Goal: Download file/media

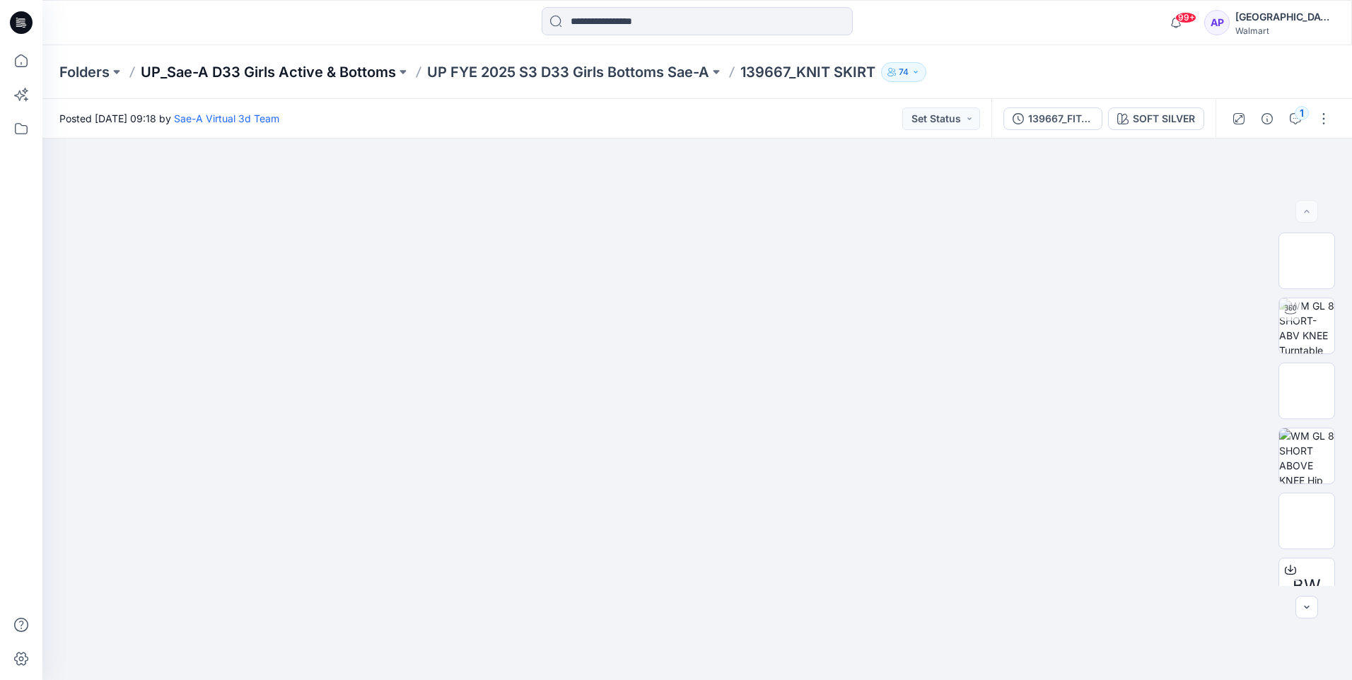
click at [180, 71] on p "UP_Sae-A D33 Girls Active & Bottoms" at bounding box center [268, 72] width 255 height 20
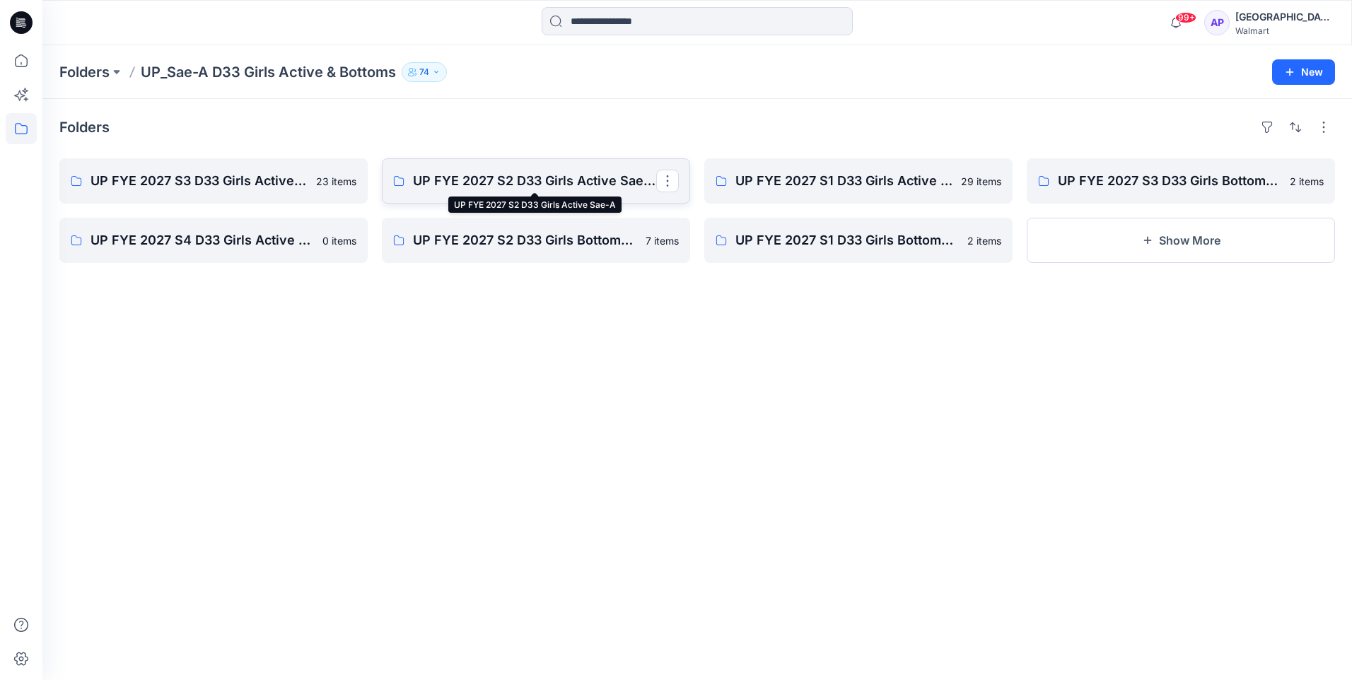
click at [455, 185] on p "UP FYE 2027 S2 D33 Girls Active Sae-A" at bounding box center [534, 181] width 243 height 20
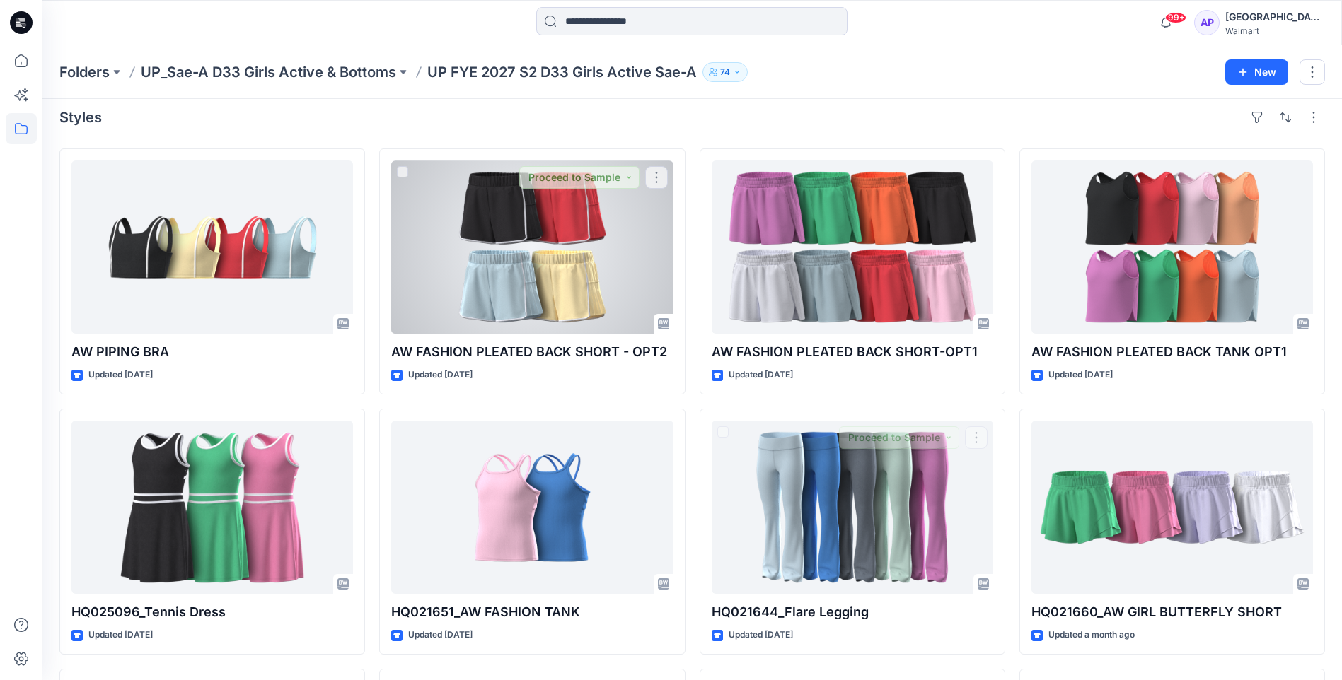
scroll to position [4, 0]
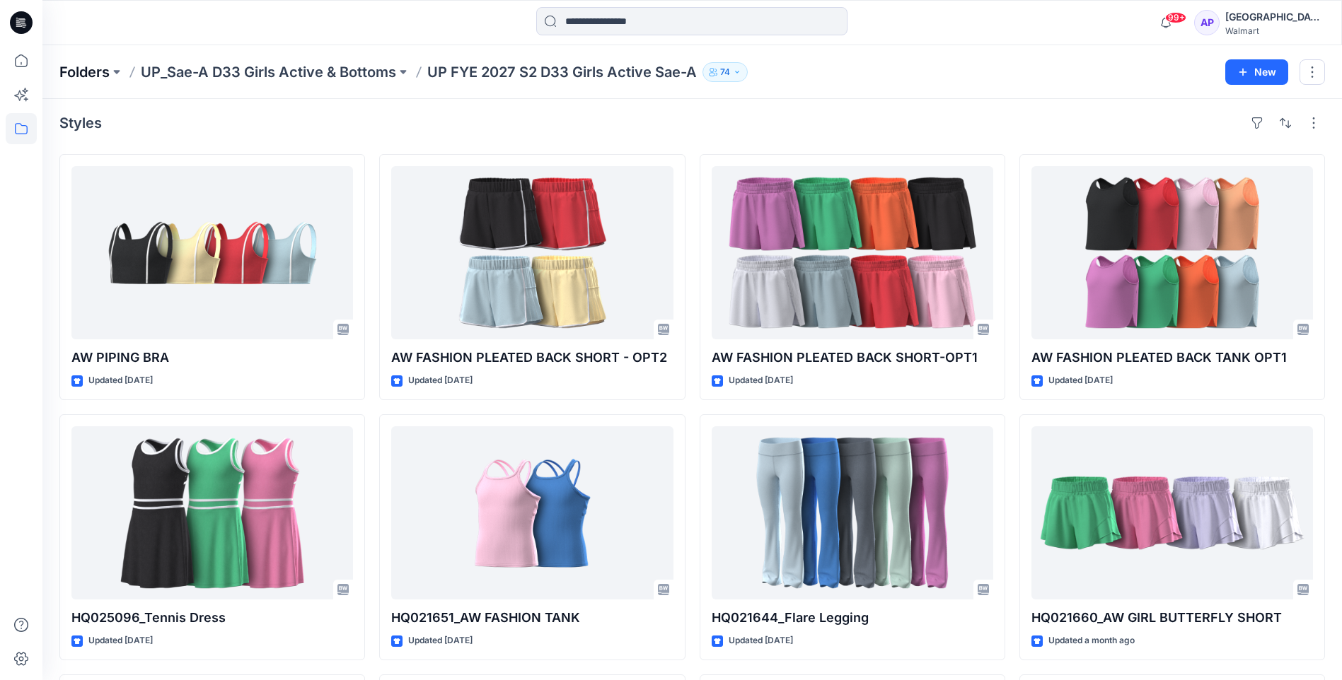
click at [100, 81] on p "Folders" at bounding box center [84, 72] width 50 height 20
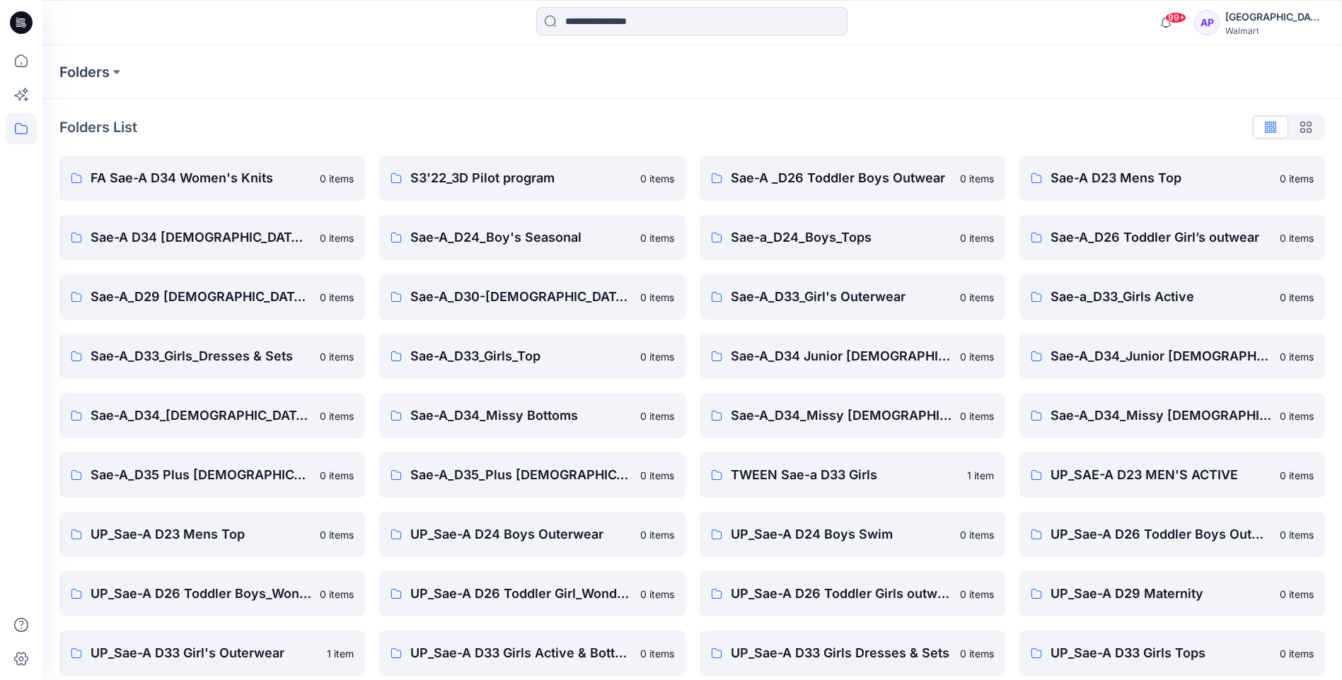
scroll to position [191, 0]
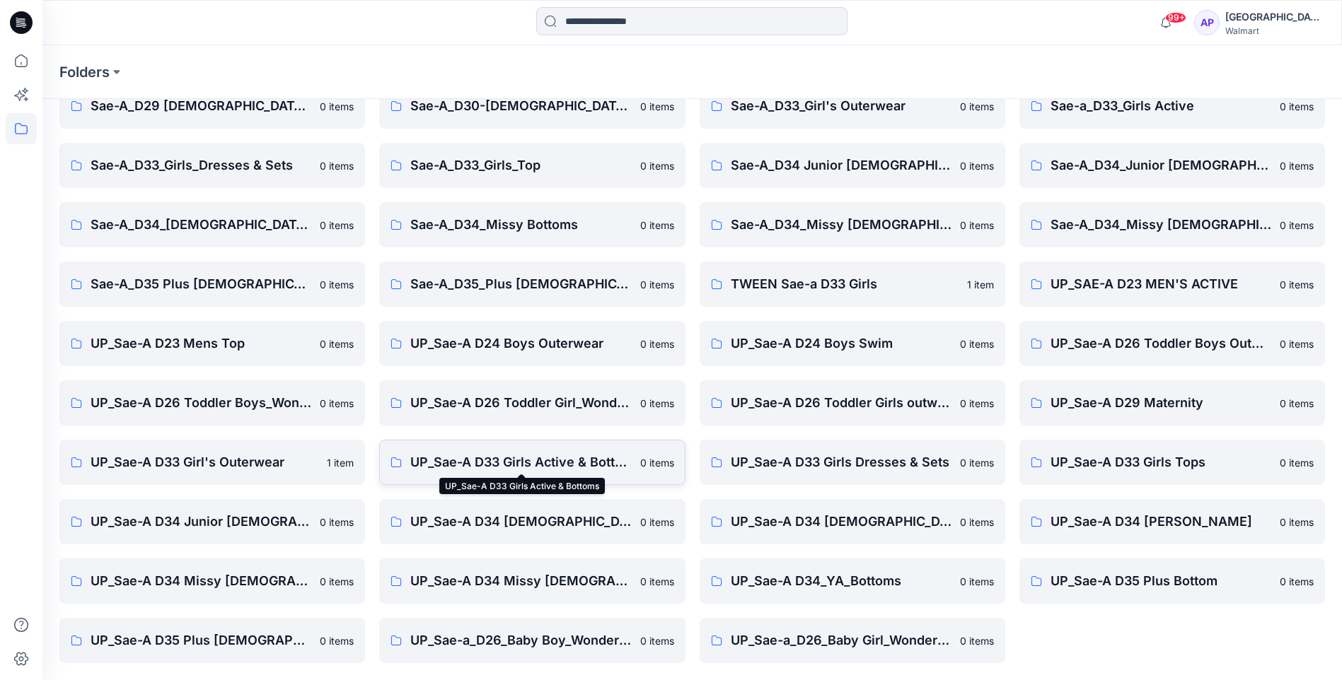
click at [485, 464] on p "UP_Sae-A D33 Girls Active & Bottoms" at bounding box center [520, 463] width 221 height 20
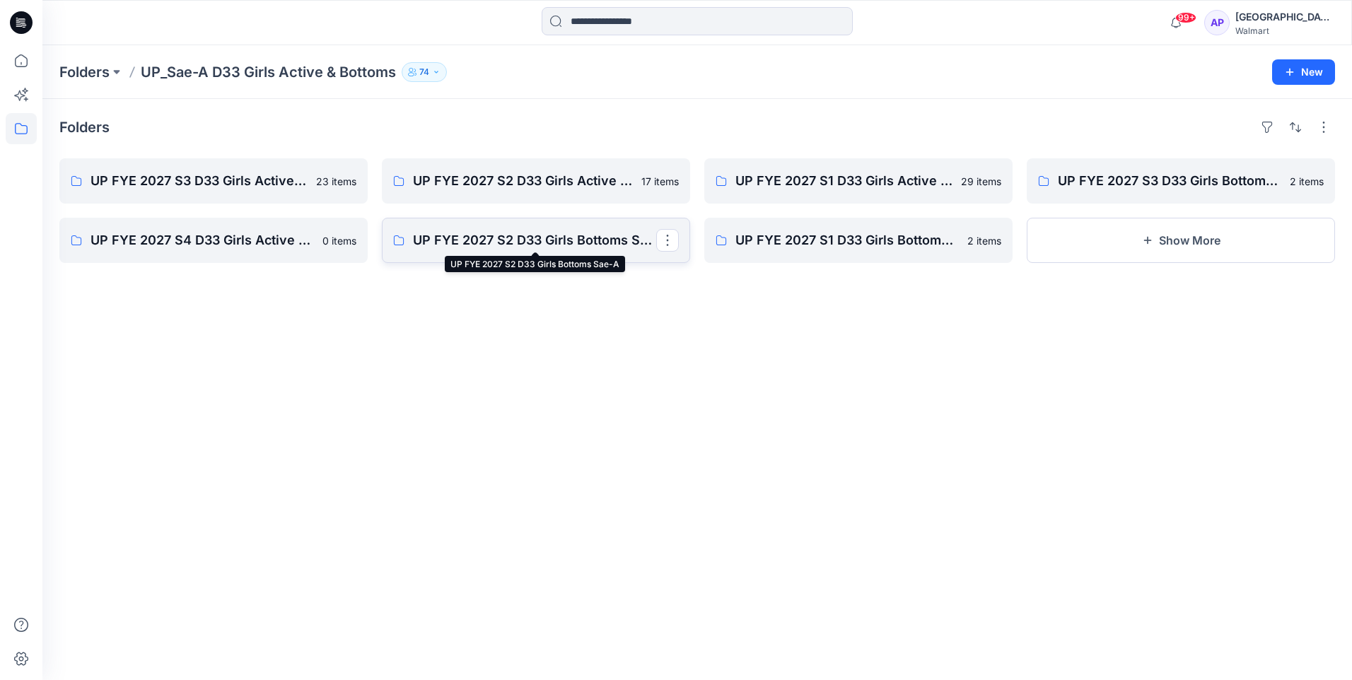
click at [581, 247] on p "UP FYE 2027 S2 D33 Girls Bottoms Sae-A" at bounding box center [534, 241] width 243 height 20
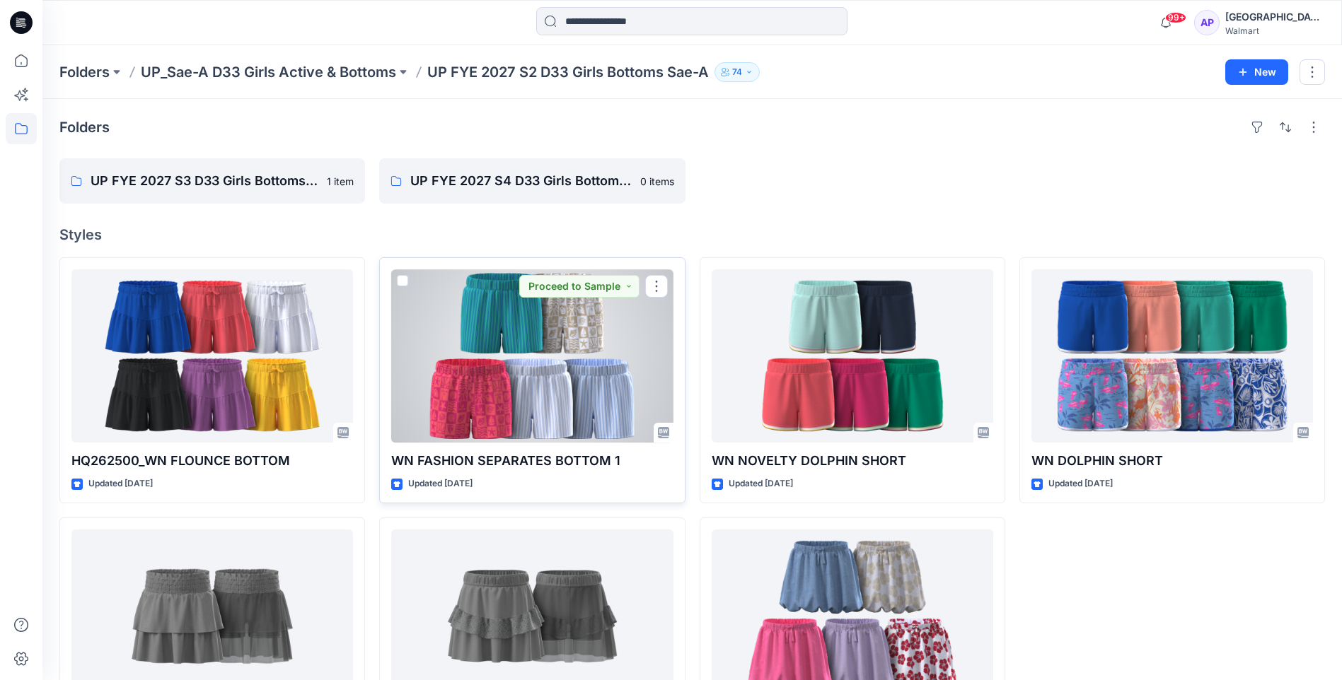
click at [545, 422] on div at bounding box center [532, 356] width 282 height 173
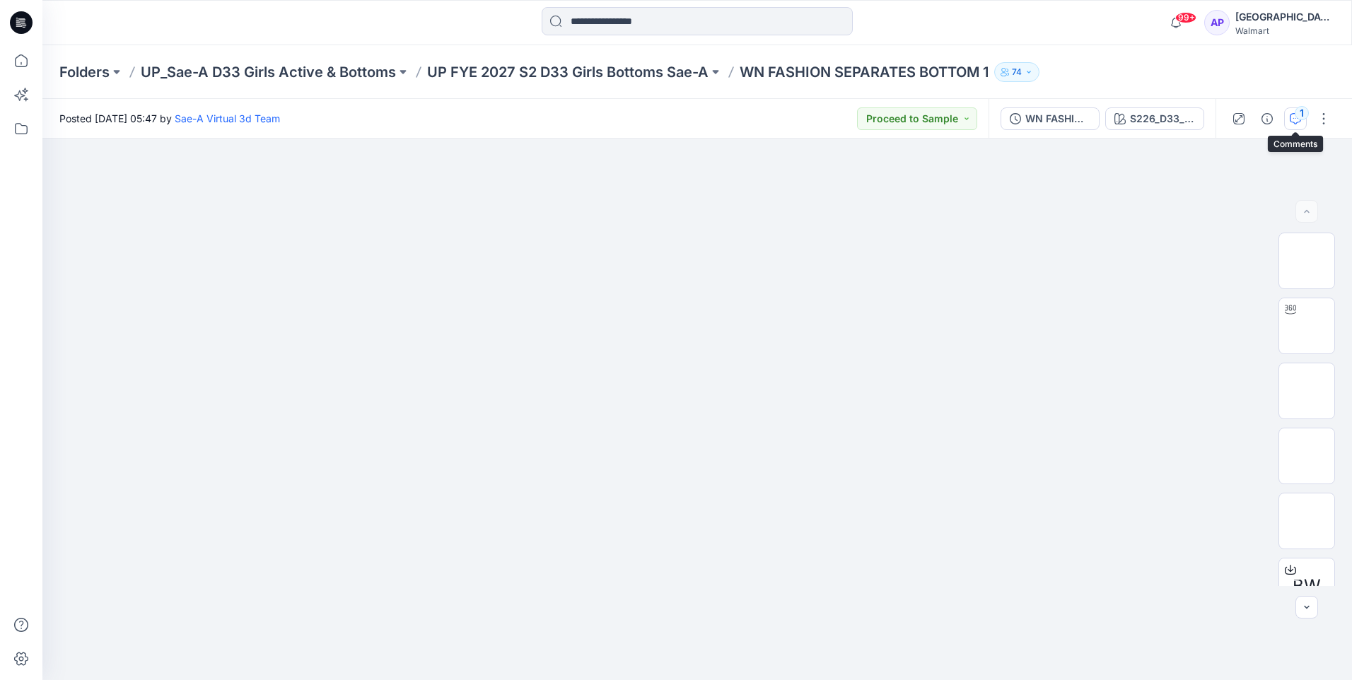
click at [1292, 115] on icon "button" at bounding box center [1295, 118] width 11 height 11
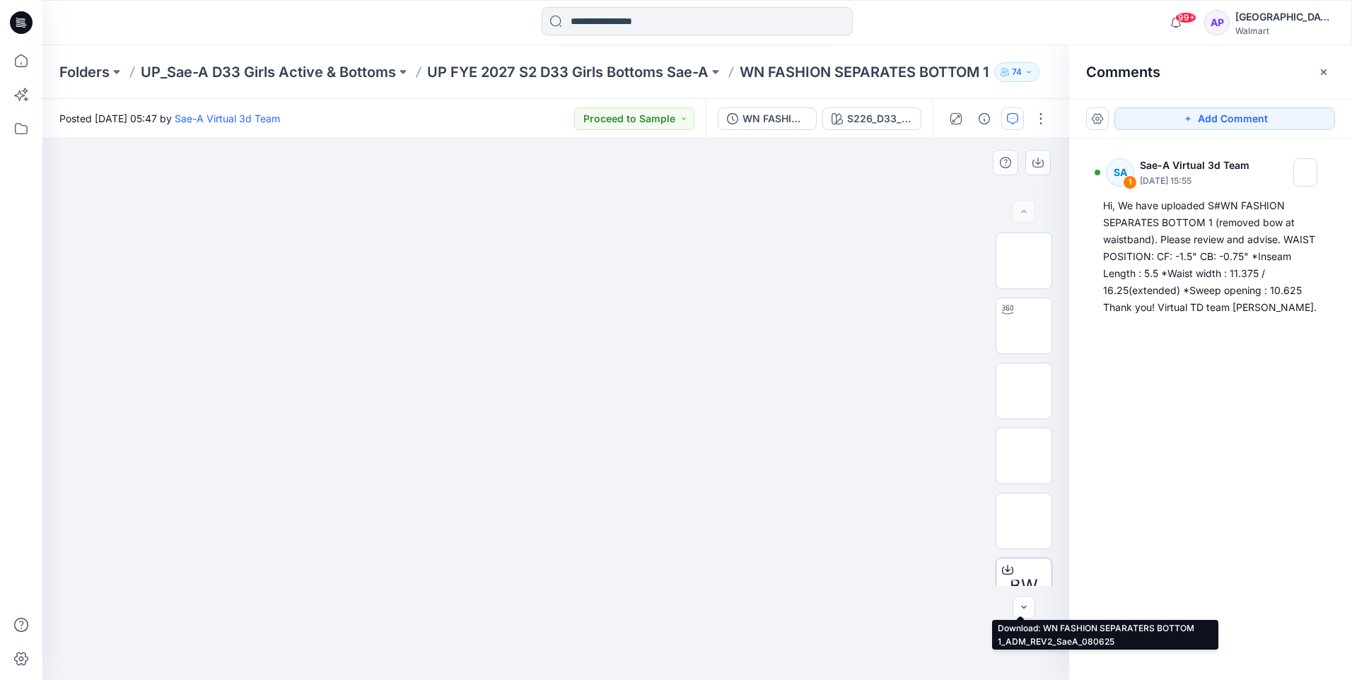
click at [1023, 567] on div "BW" at bounding box center [1024, 586] width 57 height 57
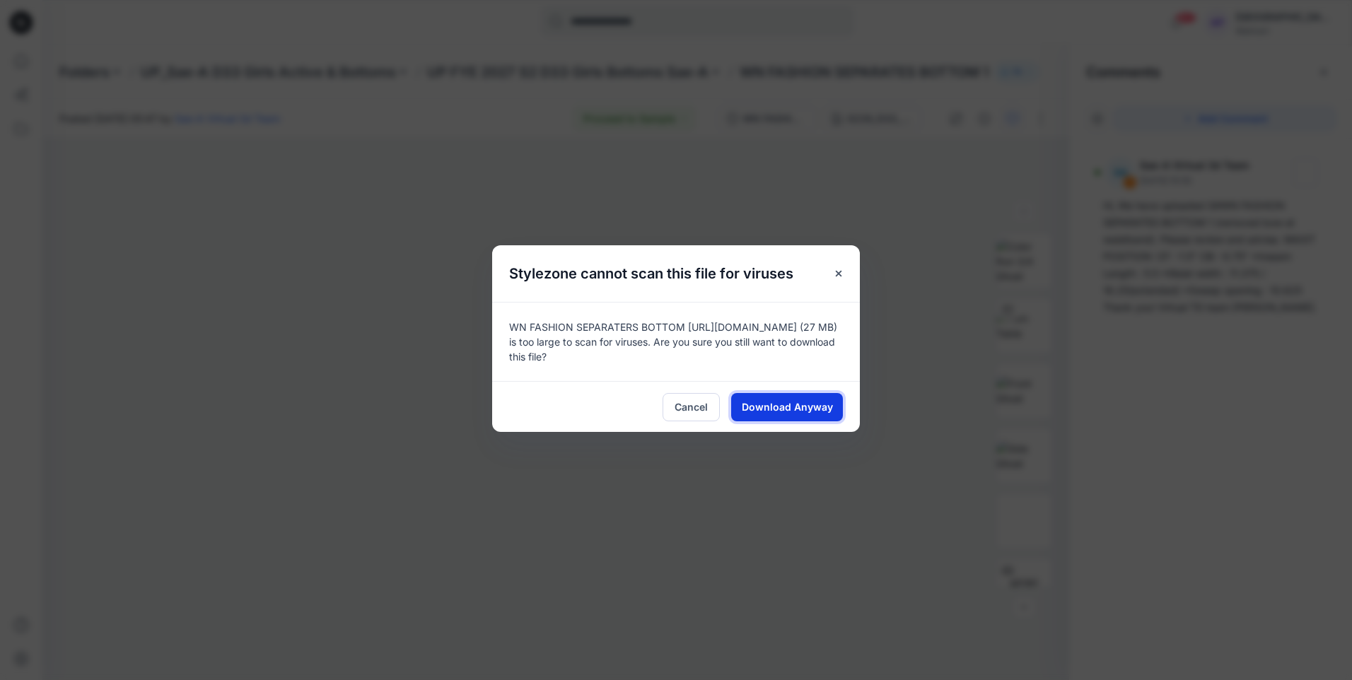
click at [802, 401] on span "Download Anyway" at bounding box center [787, 407] width 91 height 15
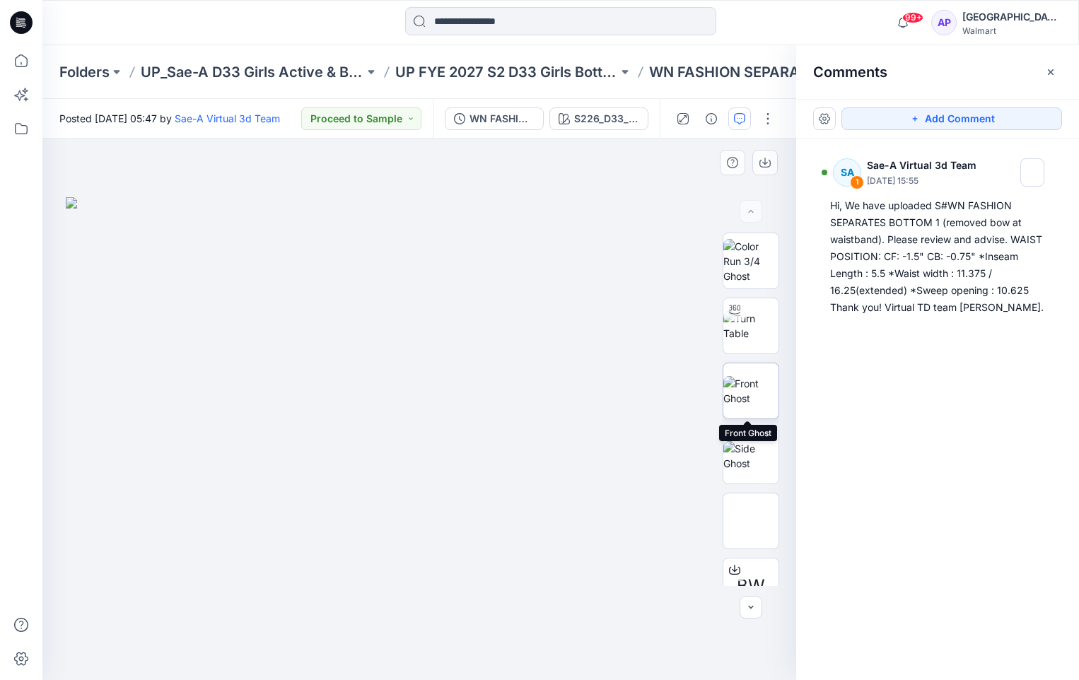
scroll to position [93, 0]
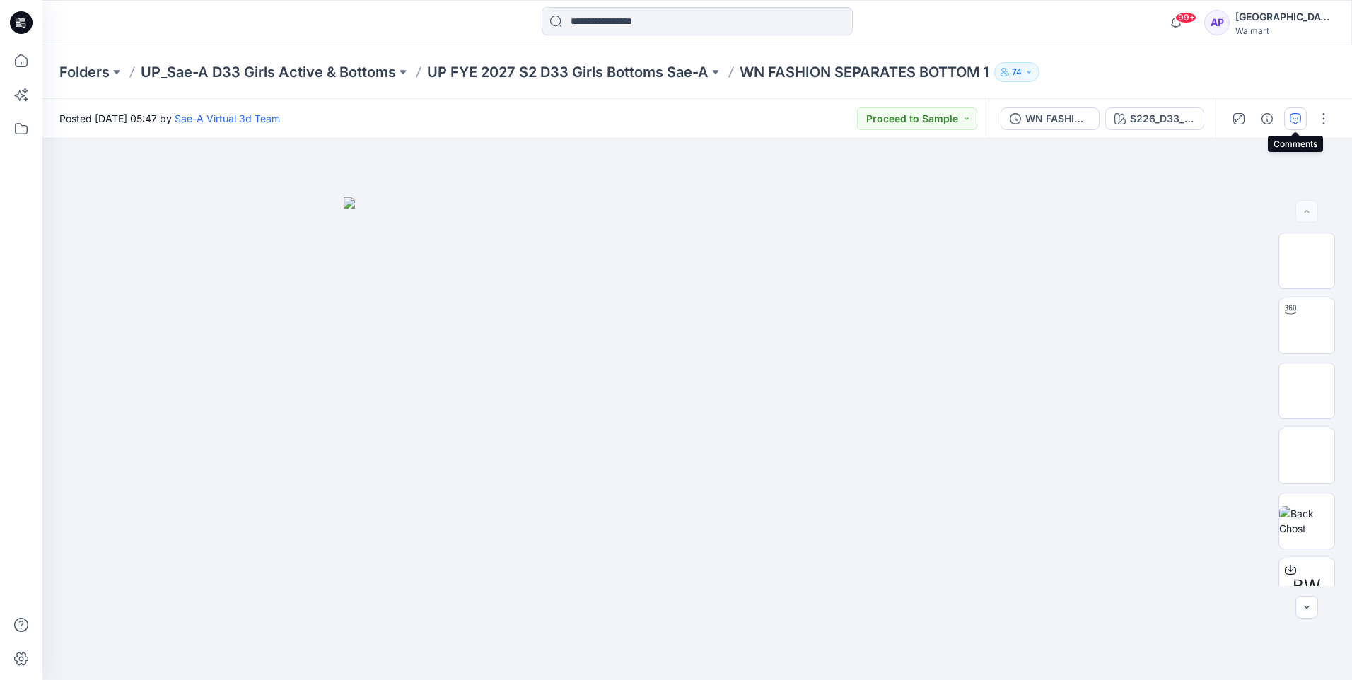
click at [1079, 119] on icon "button" at bounding box center [1295, 118] width 11 height 11
